Goal: Information Seeking & Learning: Learn about a topic

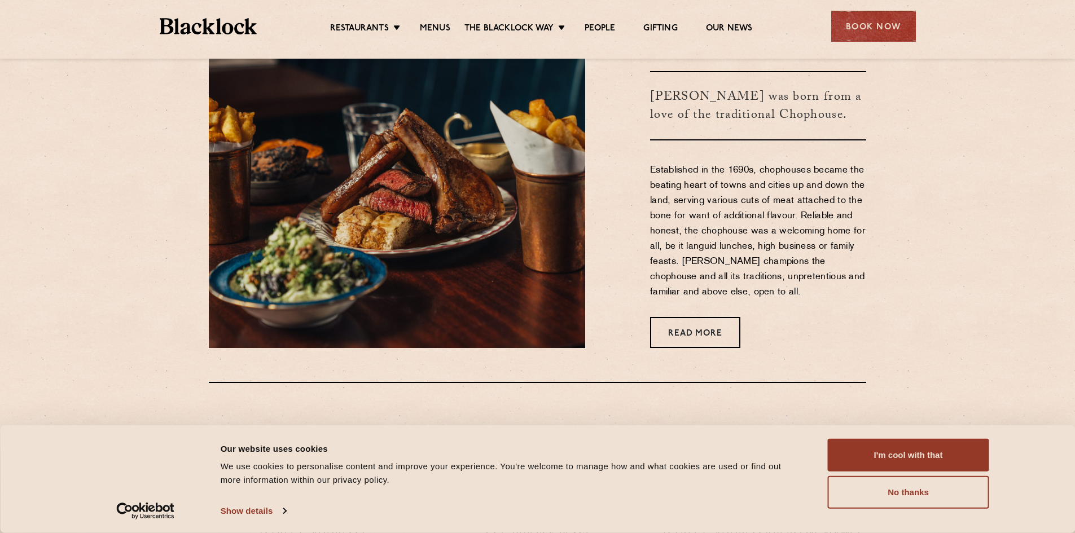
scroll to position [564, 0]
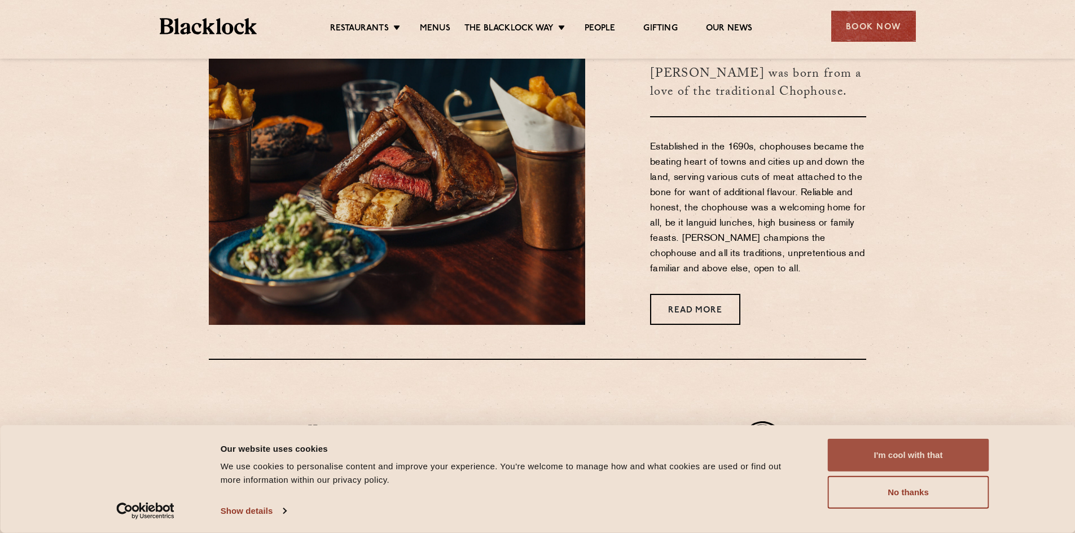
click at [938, 457] on button "I'm cool with that" at bounding box center [908, 455] width 161 height 33
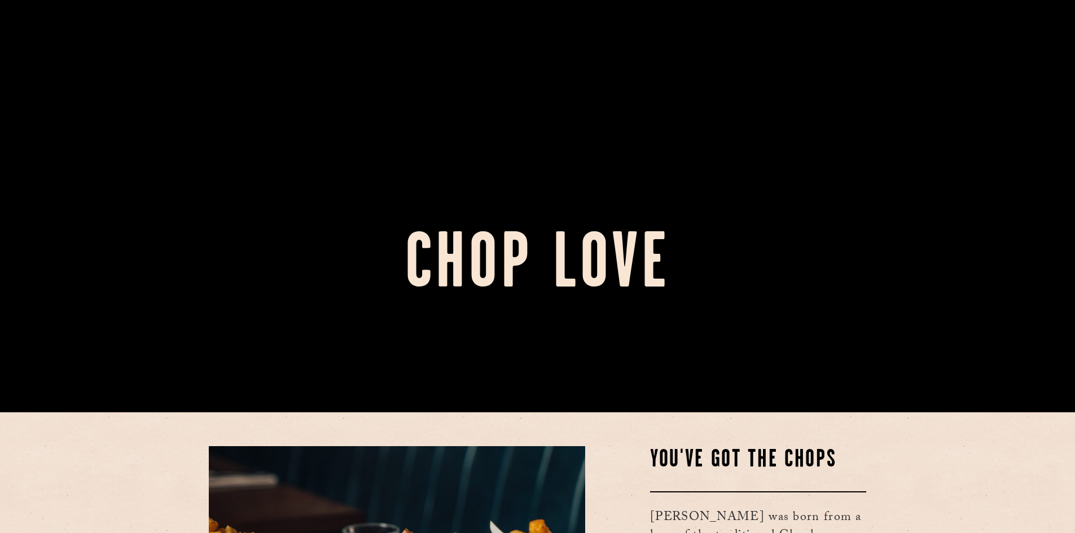
scroll to position [0, 0]
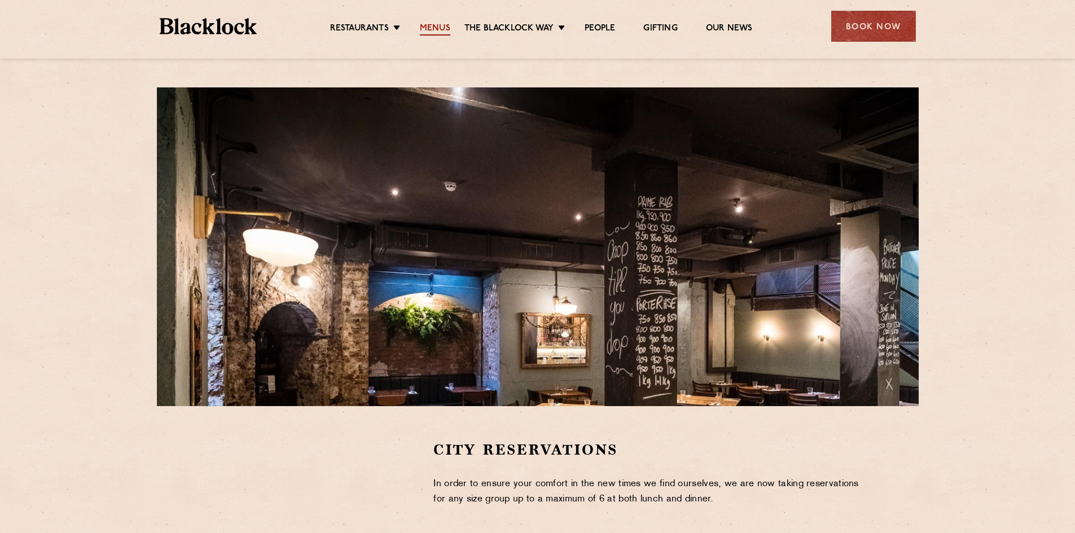
click at [438, 29] on link "Menus" at bounding box center [435, 29] width 30 height 12
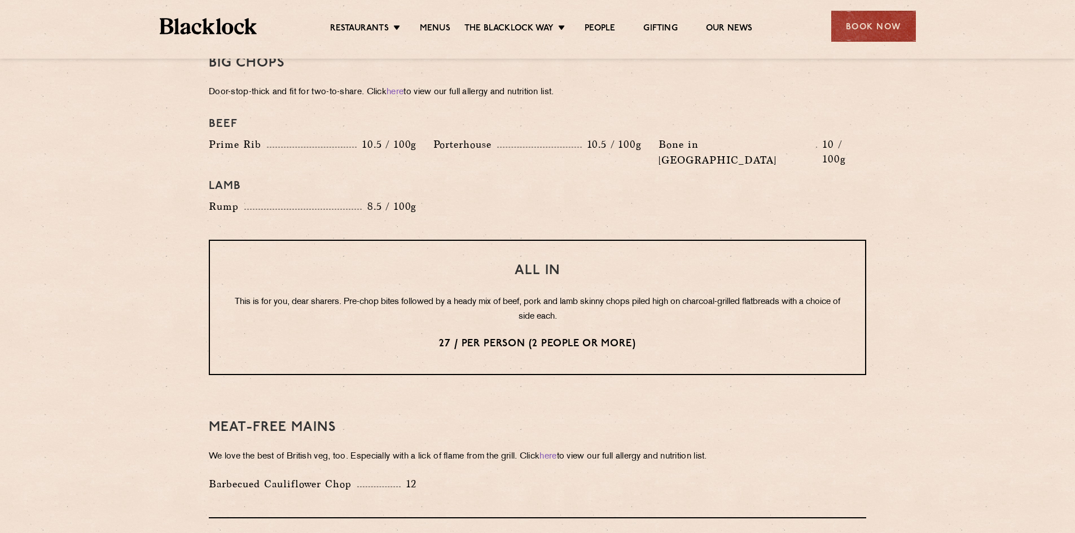
scroll to position [1298, 0]
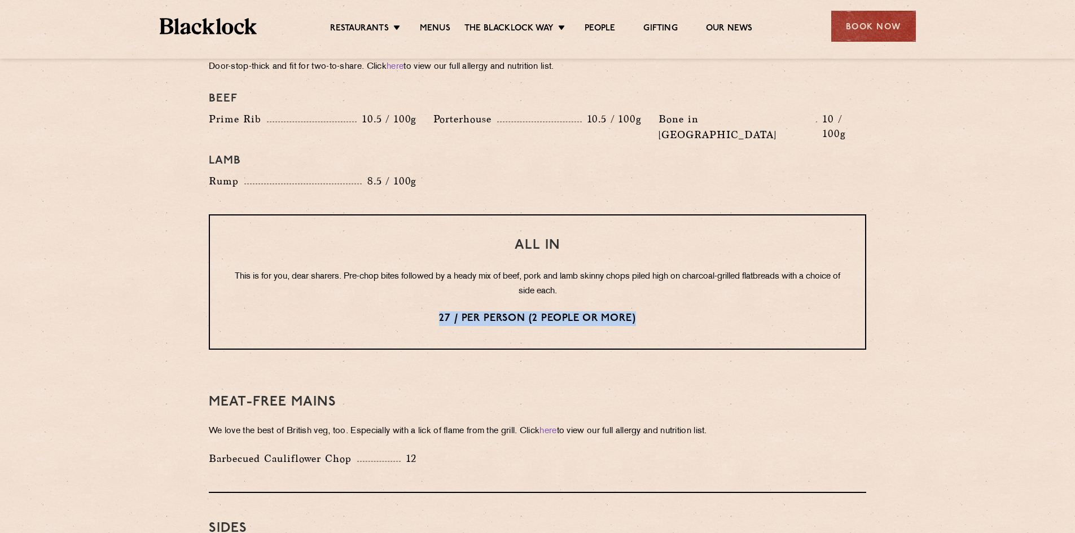
drag, startPoint x: 420, startPoint y: 291, endPoint x: 769, endPoint y: 275, distance: 349.0
click at [769, 275] on div "All In This is for you, dear sharers. Pre-chop bites followed by a heady mix of…" at bounding box center [537, 281] width 657 height 135
click at [729, 270] on div "All In This is for you, dear sharers. Pre-chop bites followed by a heady mix of…" at bounding box center [537, 281] width 657 height 135
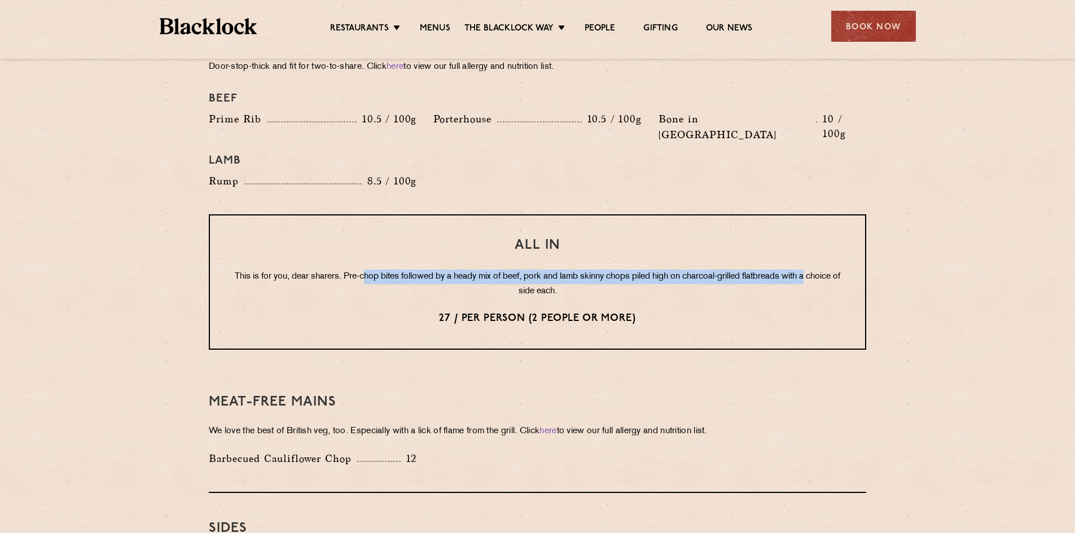
drag, startPoint x: 381, startPoint y: 247, endPoint x: 884, endPoint y: 252, distance: 503.3
click at [884, 251] on section "Pre Chop Bites [PERSON_NAME] Potted Meats & Kimchi 1.5 Egg & Anchovy 1.5 Cheese…" at bounding box center [537, 82] width 1075 height 1624
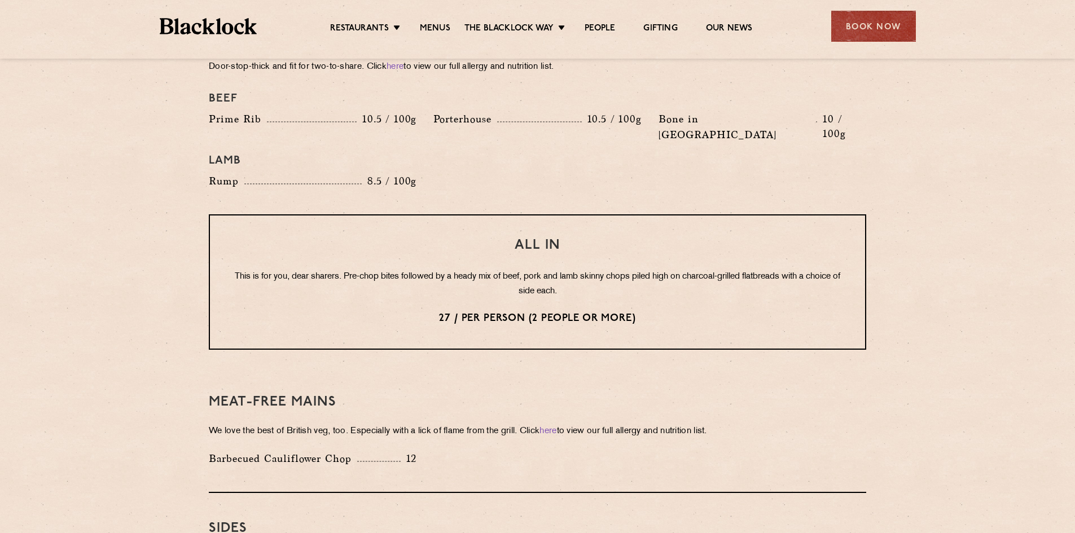
click at [866, 288] on div "Pre Chop Bites [PERSON_NAME] Potted Meats & Kimchi 1.5 Egg & Anchovy 1.5 Cheese…" at bounding box center [538, 82] width 686 height 1624
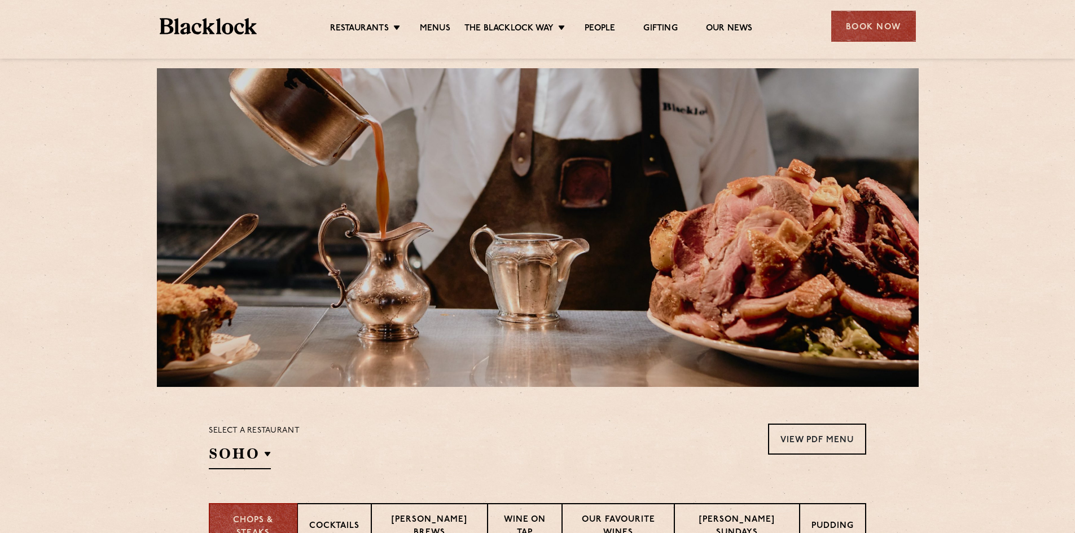
scroll to position [0, 0]
